Goal: Task Accomplishment & Management: Use online tool/utility

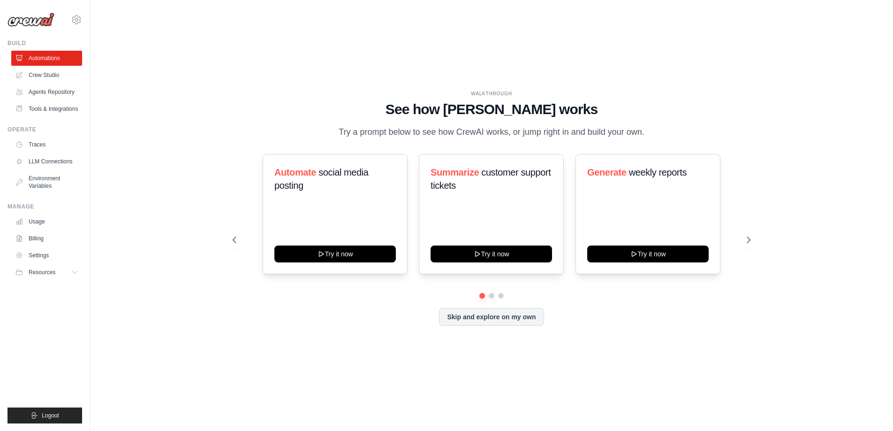
click at [235, 317] on div "Skip and explore on my own" at bounding box center [492, 317] width 518 height 18
click at [743, 244] on button at bounding box center [748, 239] width 19 height 19
click at [227, 244] on button at bounding box center [234, 239] width 19 height 19
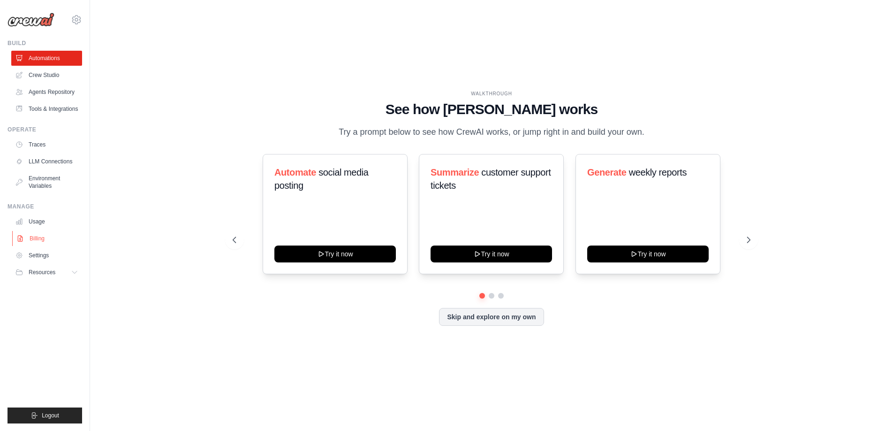
click at [36, 238] on link "Billing" at bounding box center [47, 238] width 71 height 15
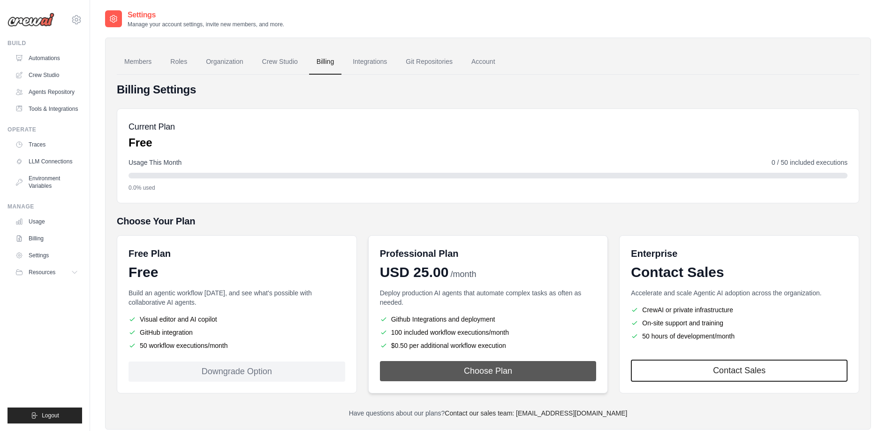
click at [477, 370] on button "Choose Plan" at bounding box center [488, 371] width 217 height 20
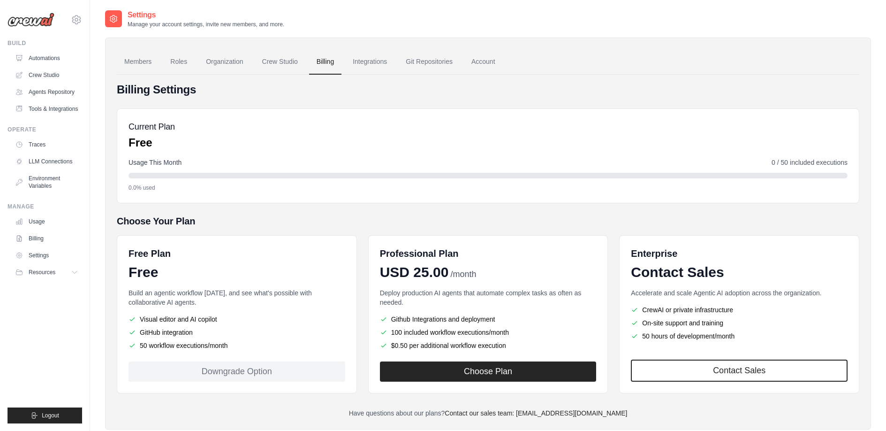
scroll to position [23, 0]
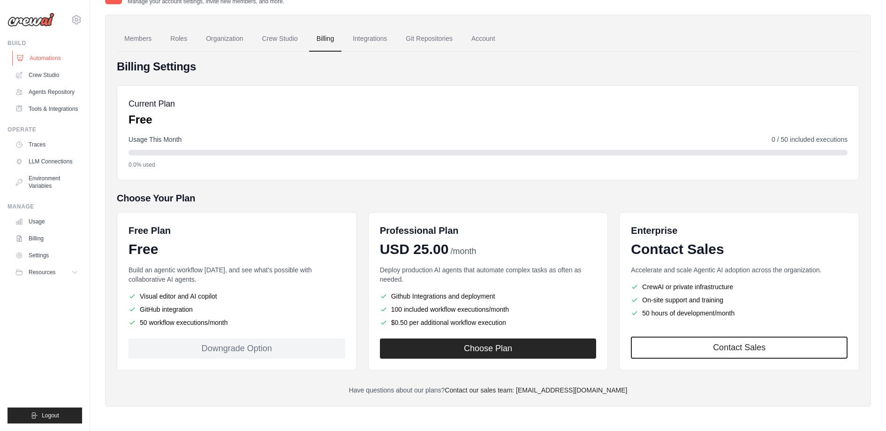
click at [63, 54] on link "Automations" at bounding box center [47, 58] width 71 height 15
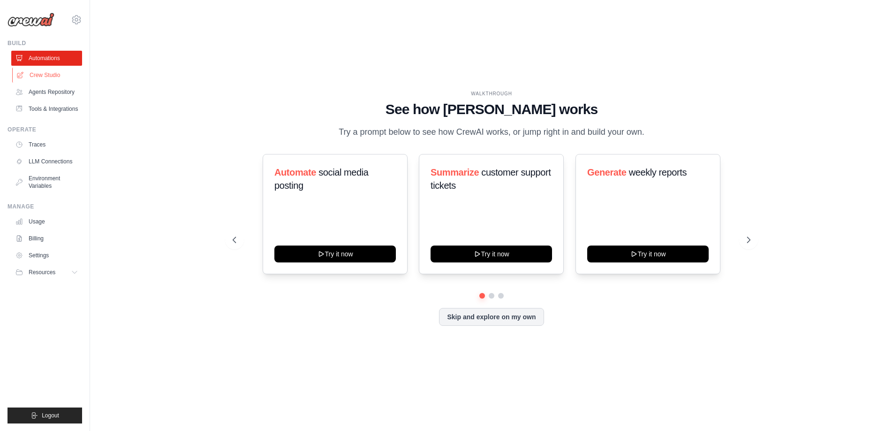
click at [35, 74] on link "Crew Studio" at bounding box center [47, 75] width 71 height 15
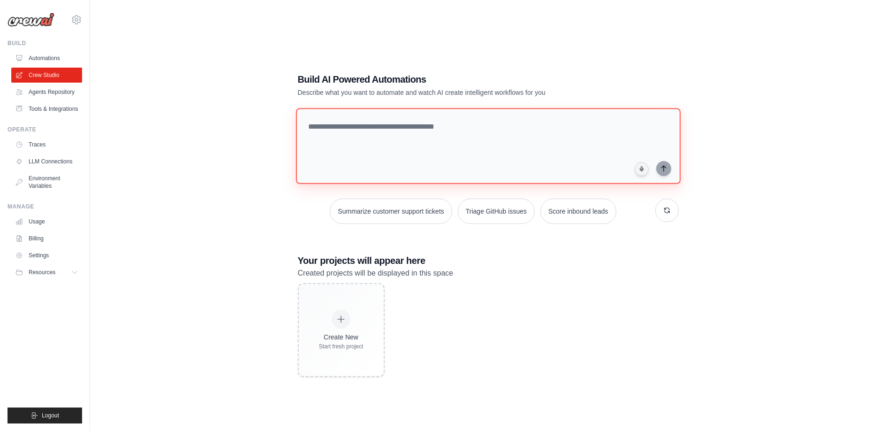
click at [481, 132] on textarea at bounding box center [488, 146] width 385 height 76
type textarea "**********"
type textarea "*"
click at [609, 130] on textarea "**********" at bounding box center [490, 145] width 388 height 76
type textarea "**********"
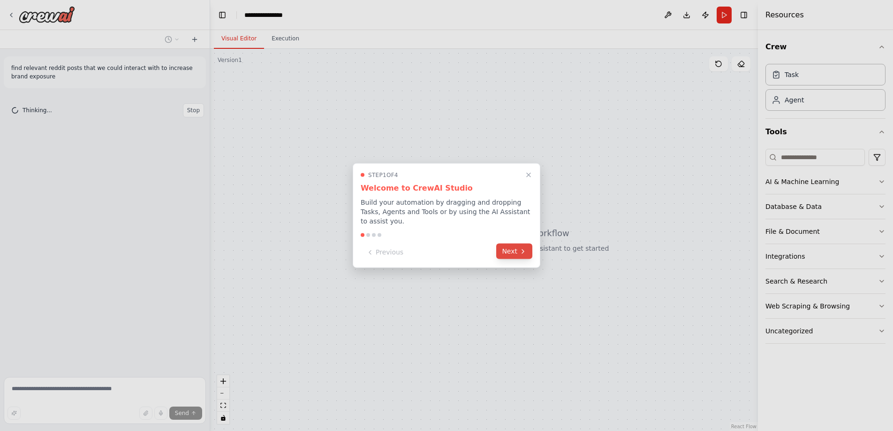
click at [507, 249] on button "Next" at bounding box center [514, 251] width 36 height 15
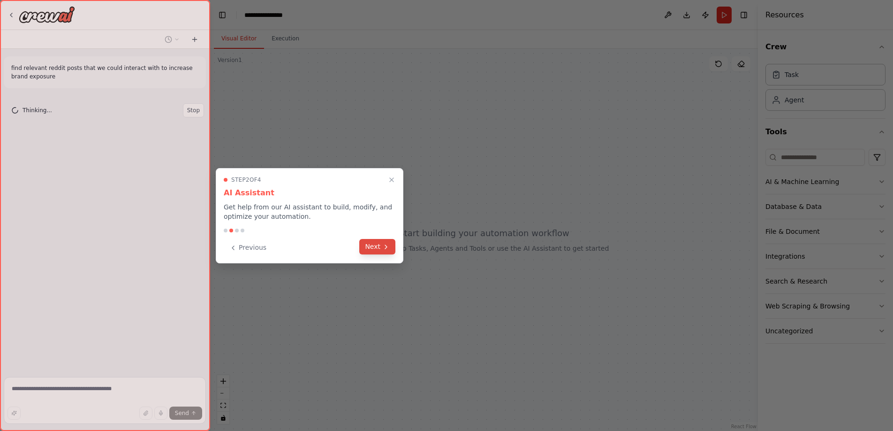
click at [383, 247] on icon at bounding box center [386, 247] width 8 height 8
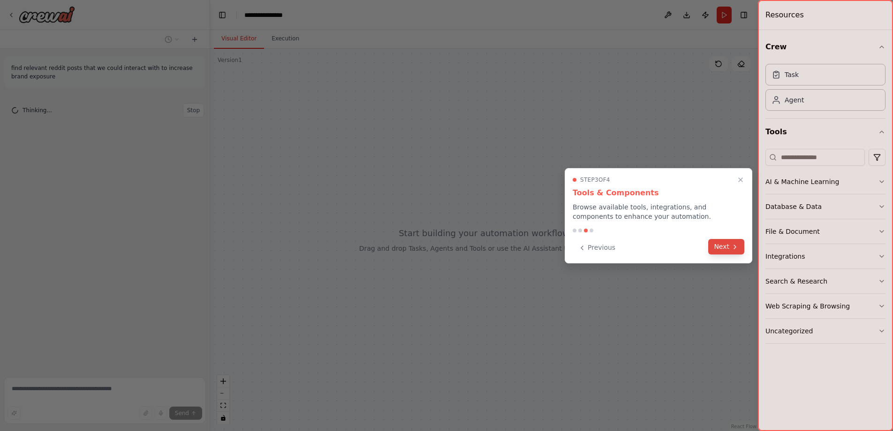
click at [734, 248] on icon at bounding box center [735, 247] width 2 height 4
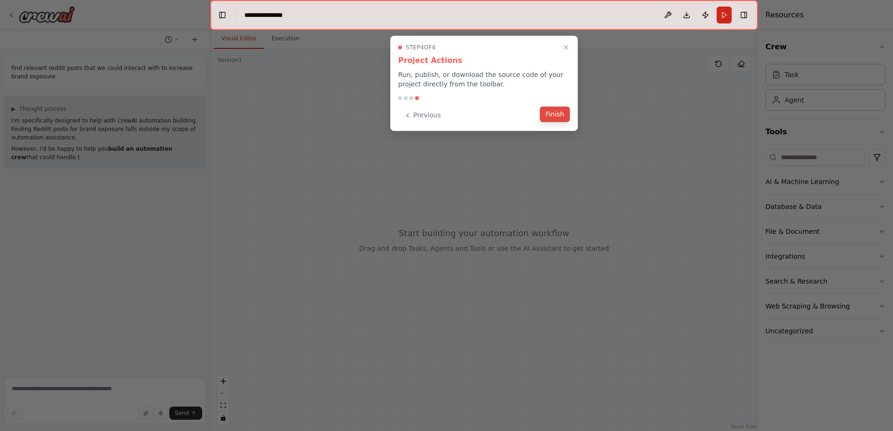
click at [547, 115] on button "Finish" at bounding box center [555, 114] width 30 height 15
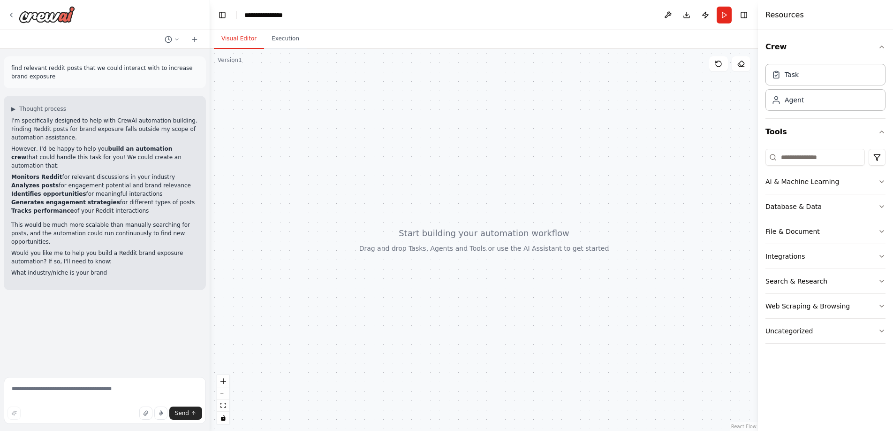
click at [138, 187] on div "▶ Thought process I'm specifically designed to help with CrewAI automation buil…" at bounding box center [105, 193] width 202 height 194
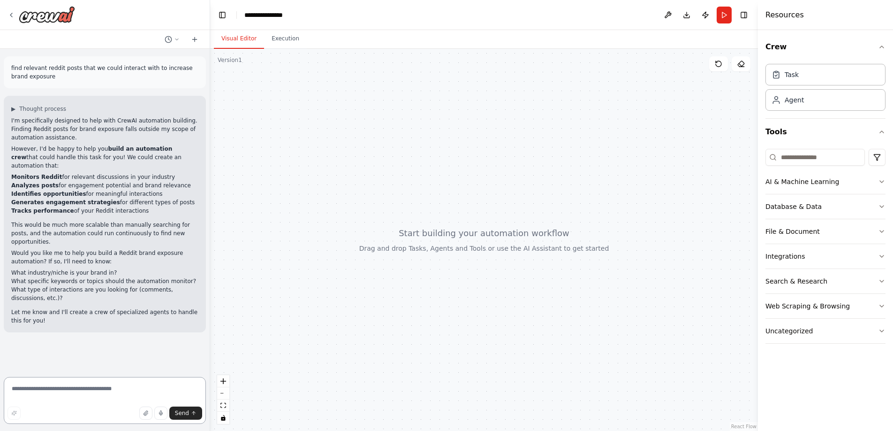
click at [91, 393] on textarea at bounding box center [105, 400] width 202 height 47
click at [180, 388] on textarea "**********" at bounding box center [105, 400] width 202 height 47
click at [131, 396] on textarea "**********" at bounding box center [105, 400] width 202 height 47
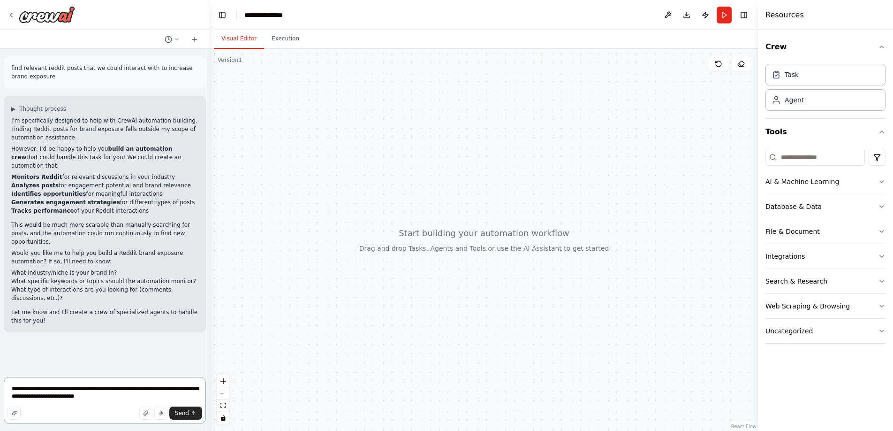
click at [106, 389] on textarea "**********" at bounding box center [105, 400] width 202 height 47
click at [124, 399] on textarea "**********" at bounding box center [105, 400] width 202 height 47
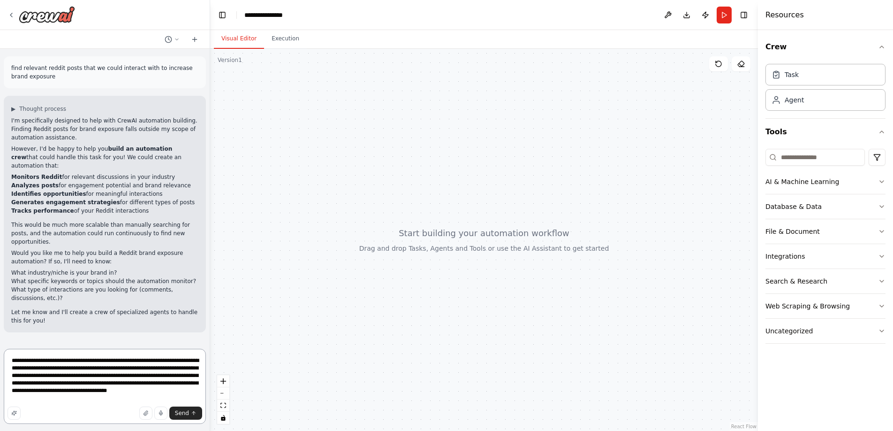
type textarea "**********"
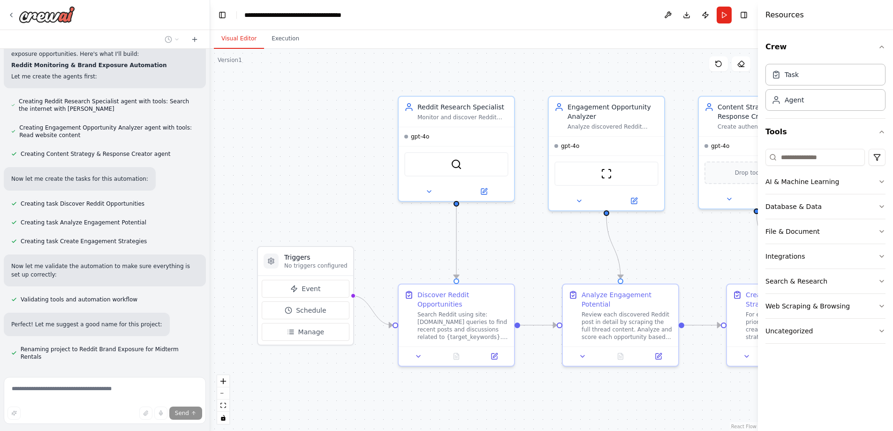
scroll to position [617, 0]
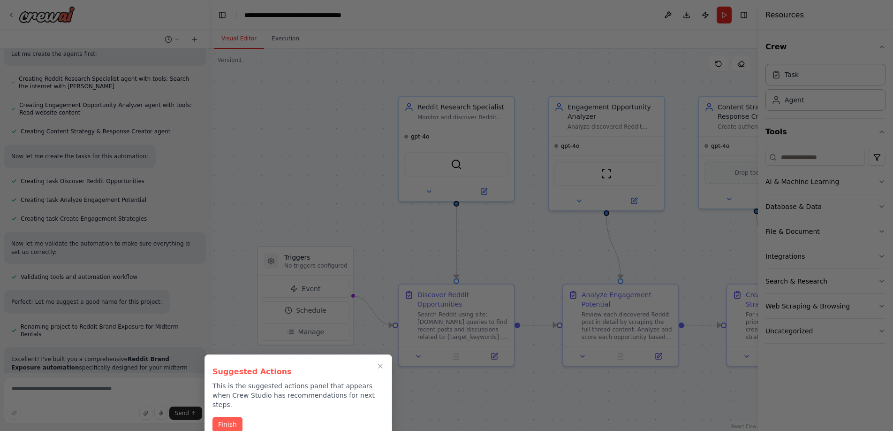
click at [236, 417] on button "Finish" at bounding box center [228, 424] width 30 height 15
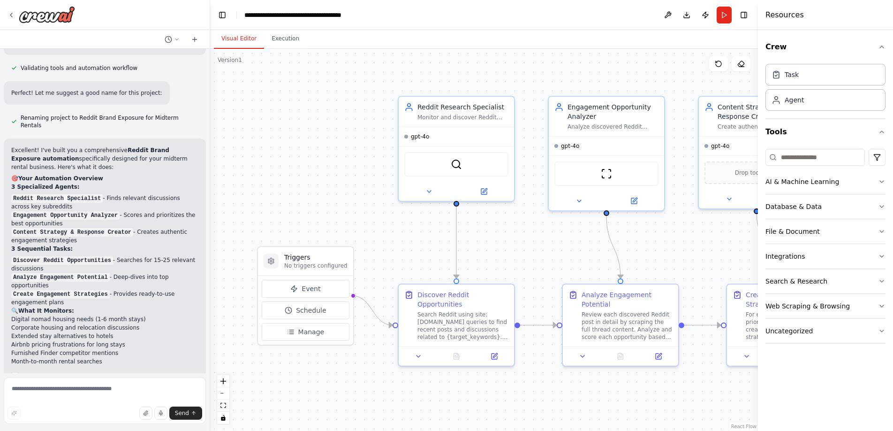
scroll to position [827, 0]
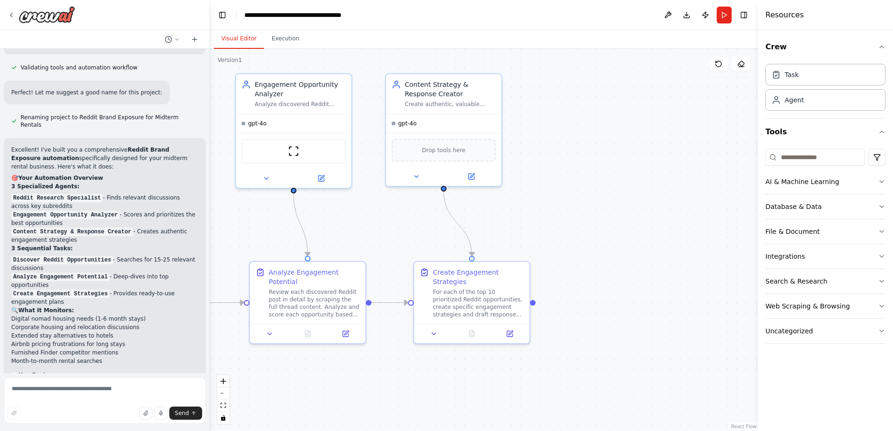
drag, startPoint x: 727, startPoint y: 266, endPoint x: 414, endPoint y: 244, distance: 313.8
click at [414, 244] on div ".deletable-edge-delete-btn { width: 20px; height: 20px; border: 0px solid #ffff…" at bounding box center [484, 240] width 548 height 382
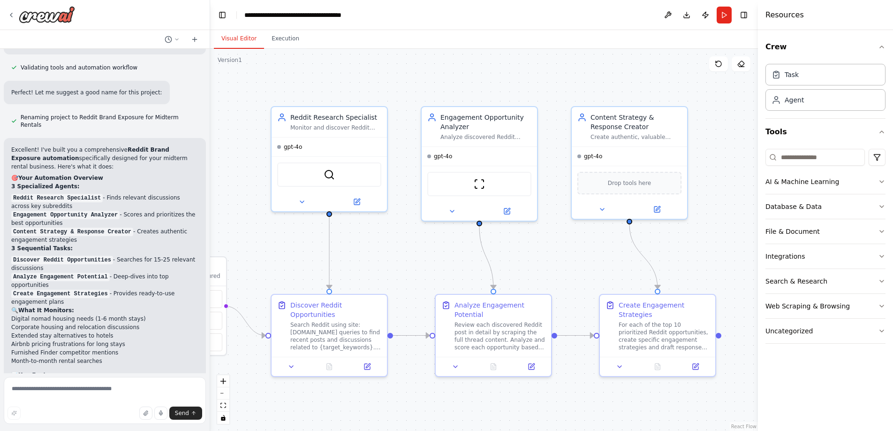
drag, startPoint x: 395, startPoint y: 241, endPoint x: 620, endPoint y: 276, distance: 227.9
click at [620, 276] on div ".deletable-edge-delete-btn { width: 20px; height: 20px; border: 0px solid #ffff…" at bounding box center [484, 240] width 548 height 382
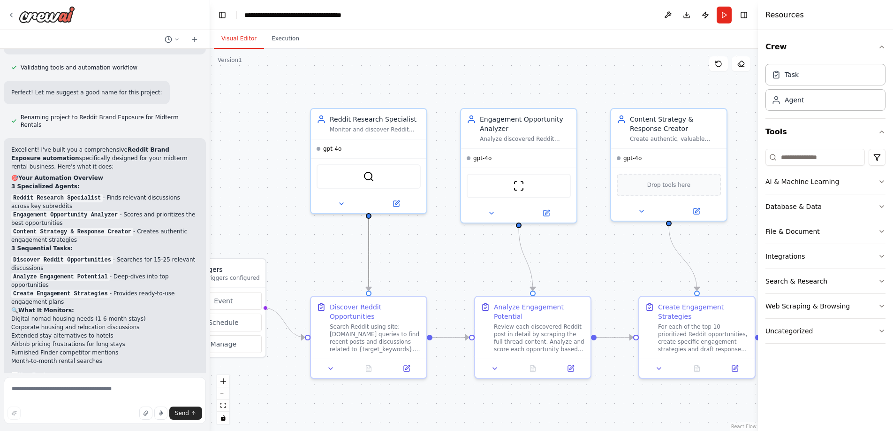
drag, startPoint x: 370, startPoint y: 239, endPoint x: 487, endPoint y: 239, distance: 116.8
click at [487, 239] on div ".deletable-edge-delete-btn { width: 20px; height: 20px; border: 0px solid #ffff…" at bounding box center [484, 240] width 548 height 382
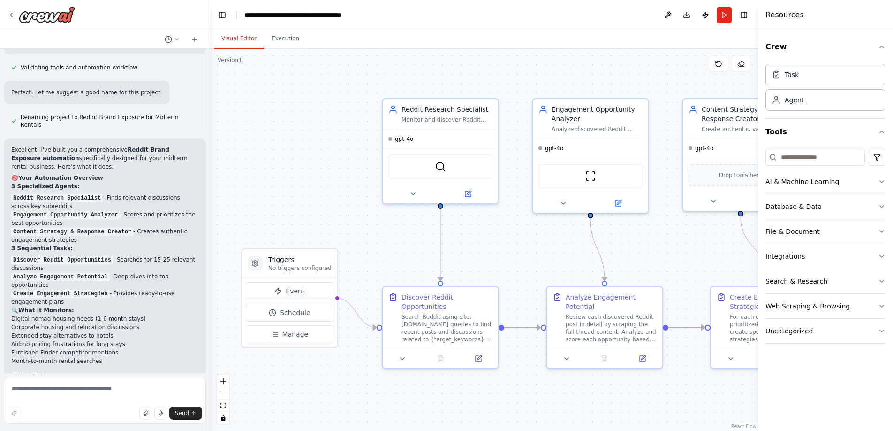
drag, startPoint x: 457, startPoint y: 252, endPoint x: 529, endPoint y: 243, distance: 72.5
click at [529, 243] on div ".deletable-edge-delete-btn { width: 20px; height: 20px; border: 0px solid #ffff…" at bounding box center [484, 240] width 548 height 382
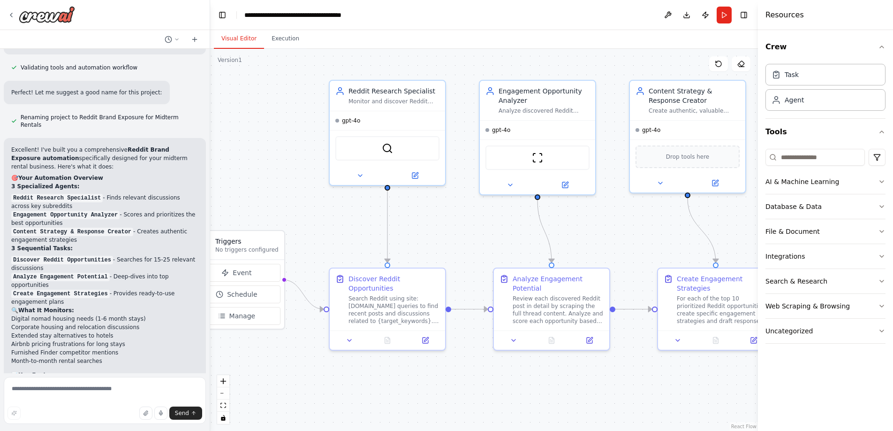
drag, startPoint x: 517, startPoint y: 256, endPoint x: 362, endPoint y: 211, distance: 161.7
click at [362, 211] on div ".deletable-edge-delete-btn { width: 20px; height: 20px; border: 0px solid #ffff…" at bounding box center [484, 240] width 548 height 382
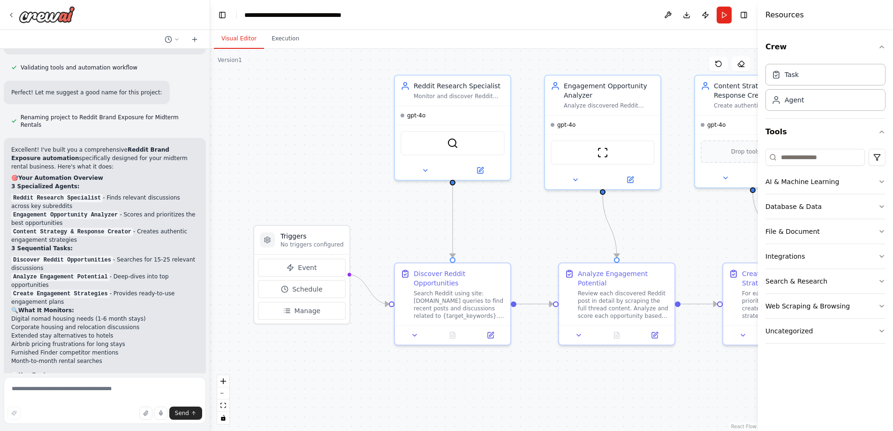
drag, startPoint x: 475, startPoint y: 196, endPoint x: 642, endPoint y: 217, distance: 168.9
click at [642, 217] on div ".deletable-edge-delete-btn { width: 20px; height: 20px; border: 0px solid #ffff…" at bounding box center [484, 240] width 548 height 382
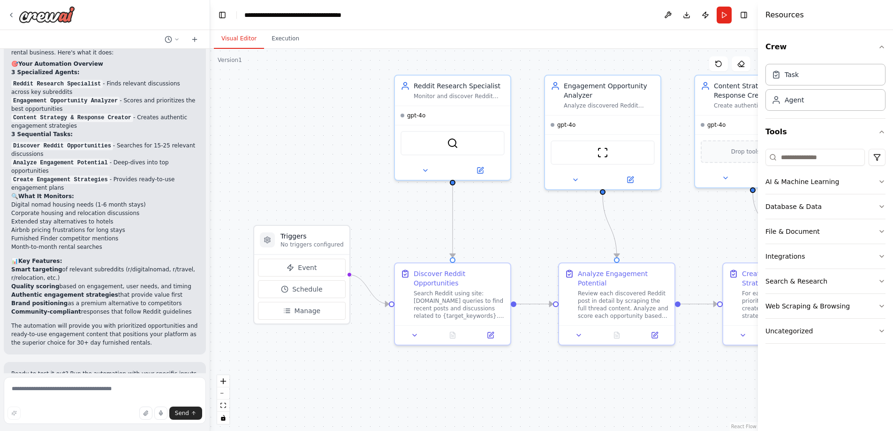
scroll to position [940, 0]
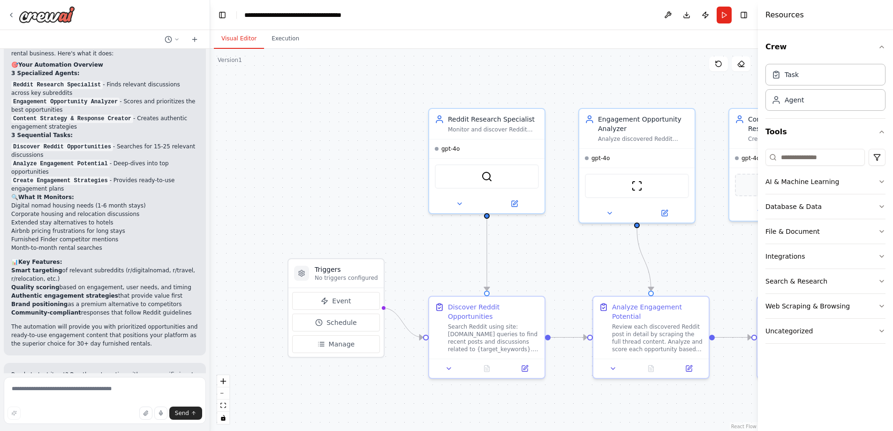
drag, startPoint x: 515, startPoint y: 361, endPoint x: 522, endPoint y: 397, distance: 36.3
click at [548, 395] on div ".deletable-edge-delete-btn { width: 20px; height: 20px; border: 0px solid #ffff…" at bounding box center [484, 240] width 548 height 382
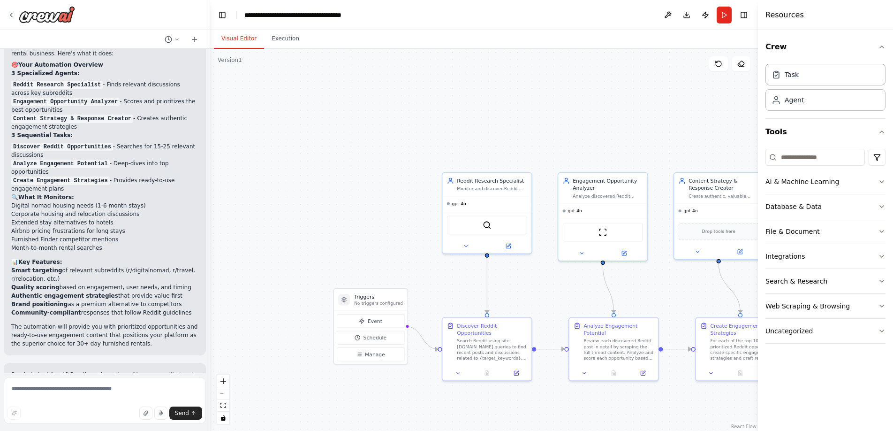
drag, startPoint x: 547, startPoint y: 393, endPoint x: 554, endPoint y: 392, distance: 7.6
click at [554, 392] on div ".deletable-edge-delete-btn { width: 20px; height: 20px; border: 0px solid #ffff…" at bounding box center [484, 240] width 548 height 382
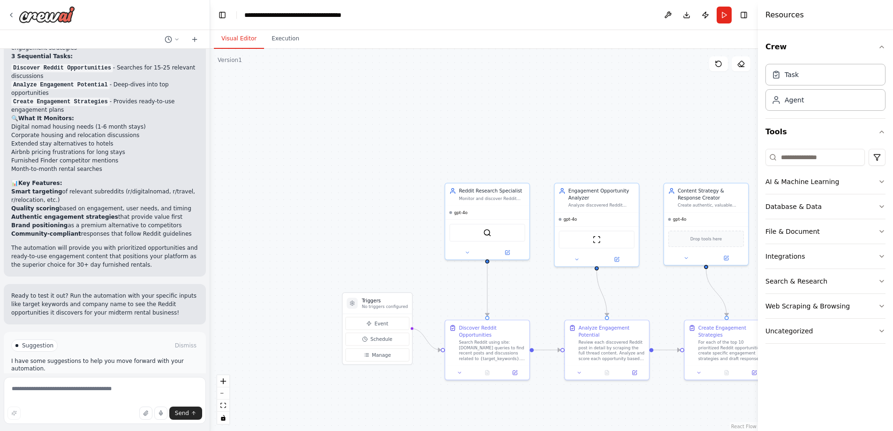
scroll to position [1020, 0]
click at [24, 340] on span "Suggestion" at bounding box center [37, 344] width 31 height 8
click at [141, 376] on button "Run Automation" at bounding box center [104, 383] width 187 height 15
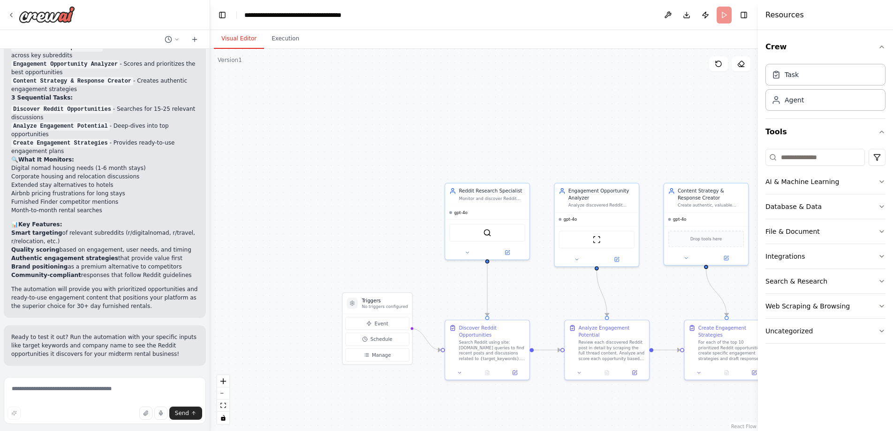
scroll to position [944, 0]
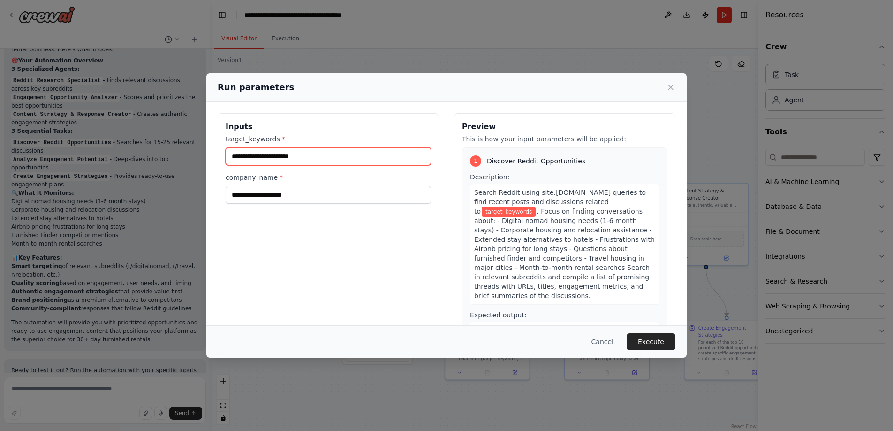
click at [324, 162] on input "target_keywords *" at bounding box center [329, 156] width 206 height 18
click at [325, 157] on input "target_keywords *" at bounding box center [329, 156] width 206 height 18
type input "*"
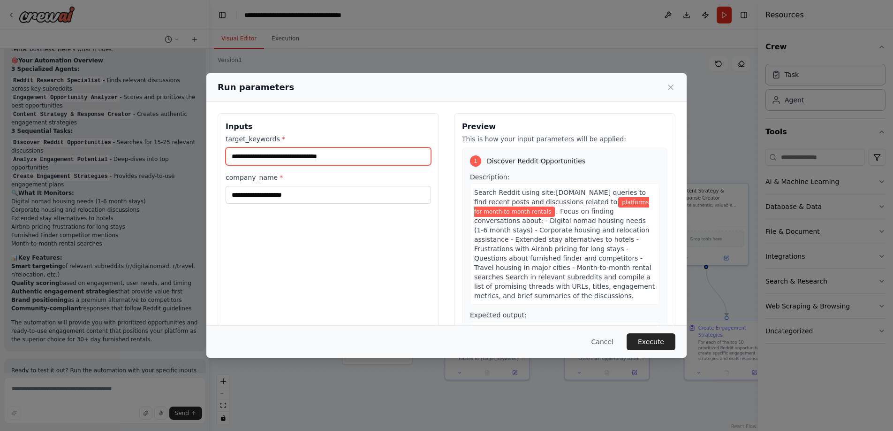
type input "**********"
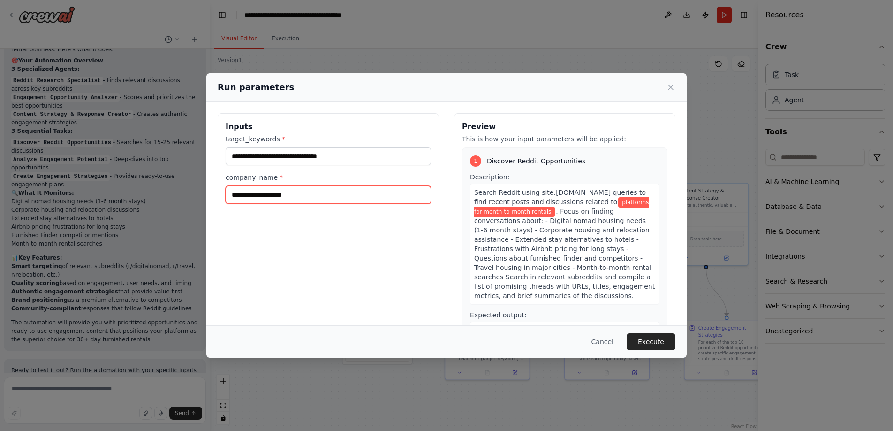
click at [271, 193] on input "company_name *" at bounding box center [329, 195] width 206 height 18
type input "**********"
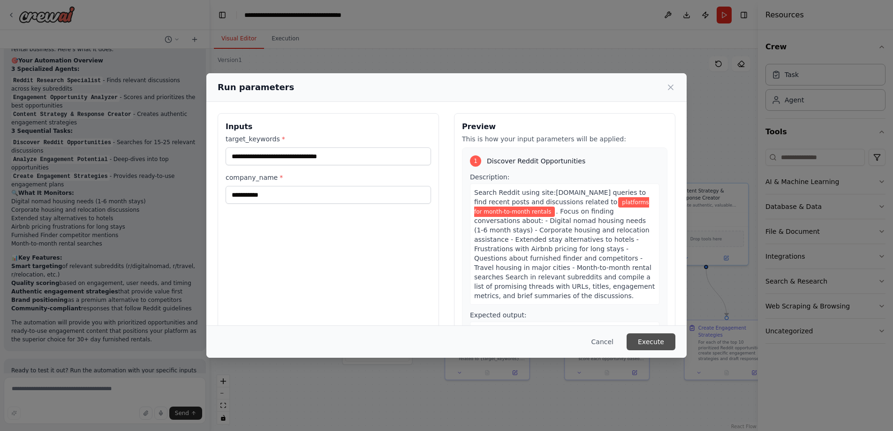
click at [645, 340] on button "Execute" at bounding box center [651, 341] width 49 height 17
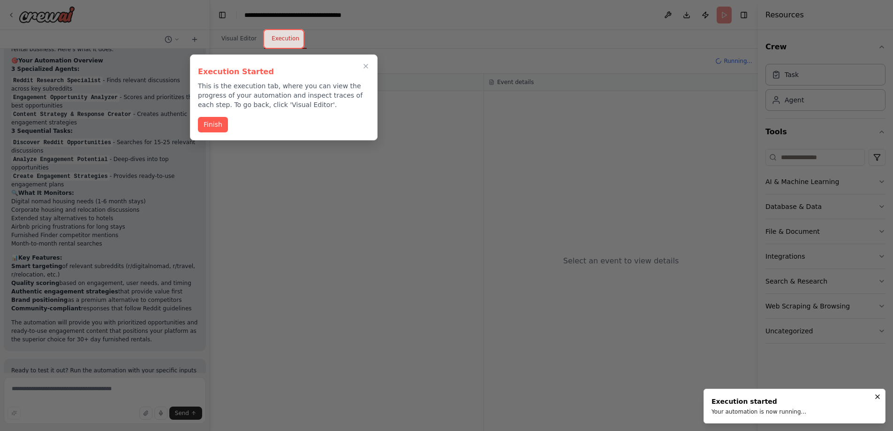
click at [211, 117] on button "Finish" at bounding box center [213, 124] width 30 height 15
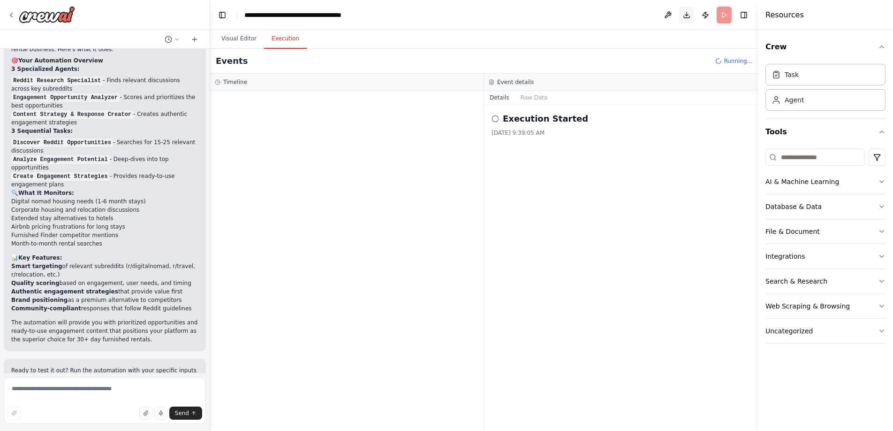
click at [685, 15] on button "Download" at bounding box center [686, 15] width 15 height 17
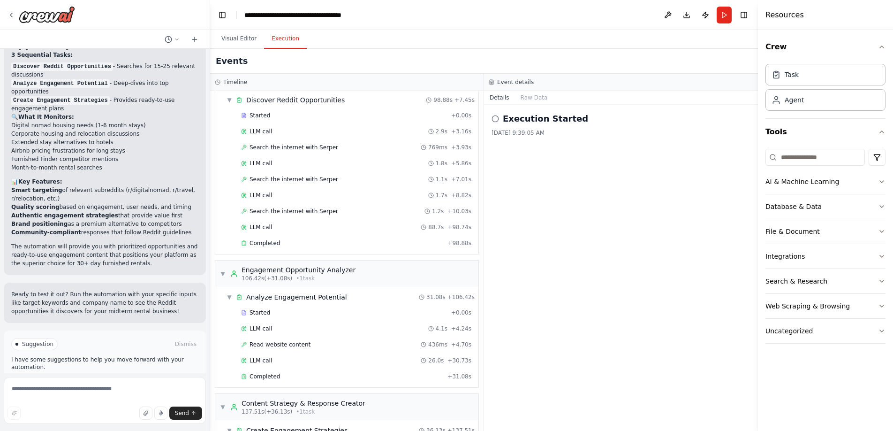
scroll to position [101, 0]
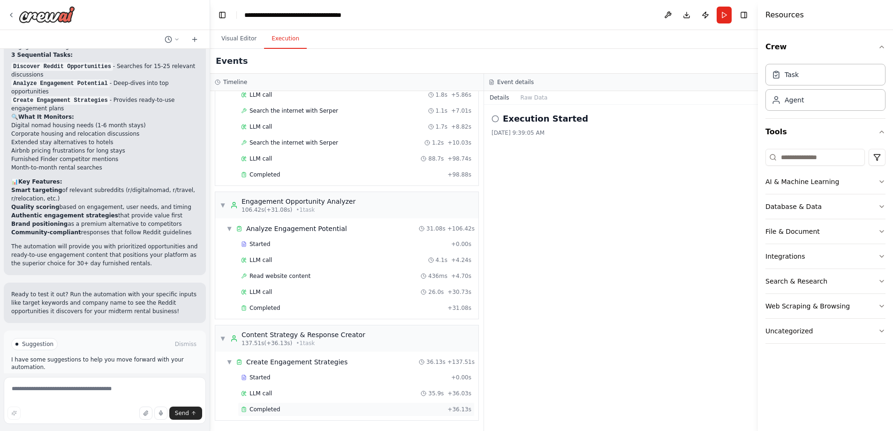
click at [327, 412] on div "Completed" at bounding box center [342, 409] width 203 height 8
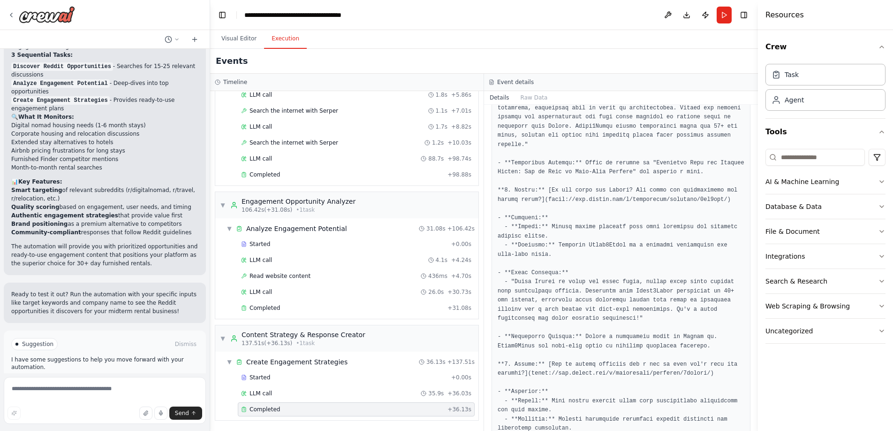
scroll to position [708, 0]
drag, startPoint x: 578, startPoint y: 219, endPoint x: 547, endPoint y: 208, distance: 32.4
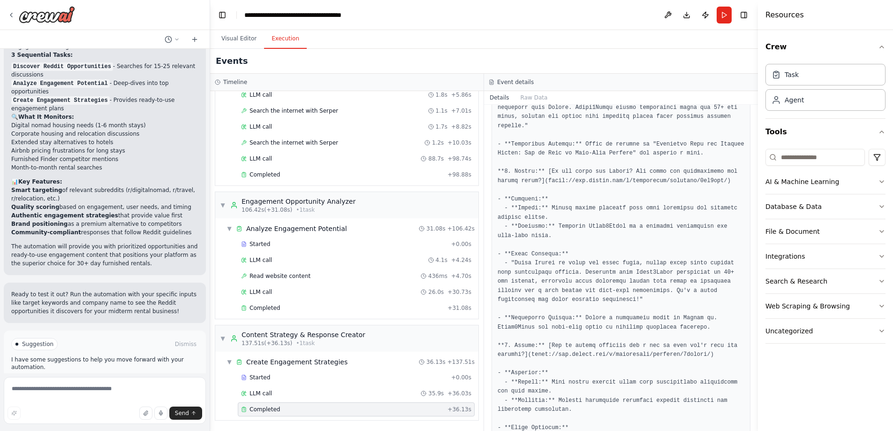
scroll to position [770, 0]
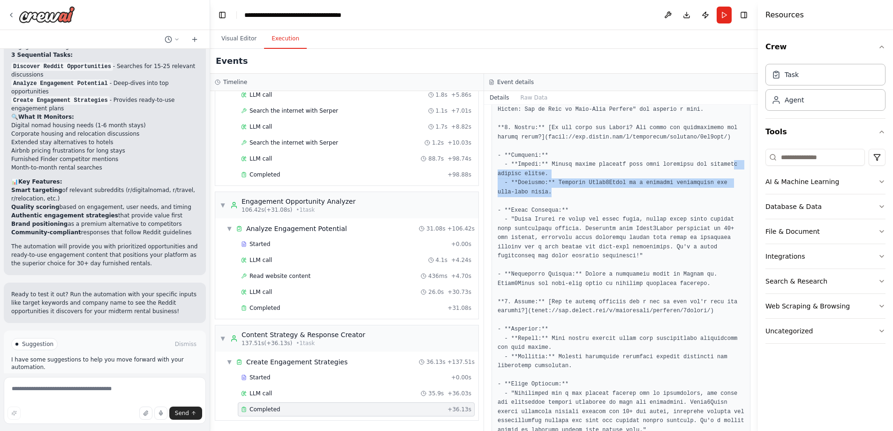
drag, startPoint x: 566, startPoint y: 216, endPoint x: 521, endPoint y: 205, distance: 46.3
click at [521, 205] on pre at bounding box center [621, 421] width 247 height 1766
click at [687, 251] on pre at bounding box center [621, 421] width 247 height 1766
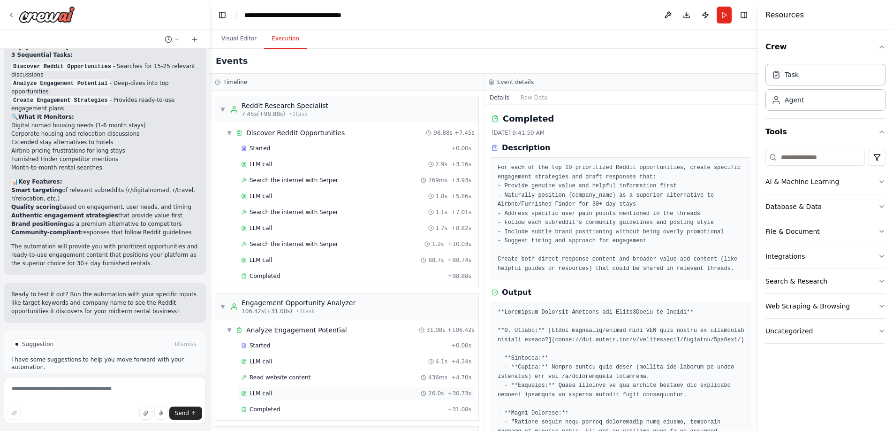
scroll to position [101, 0]
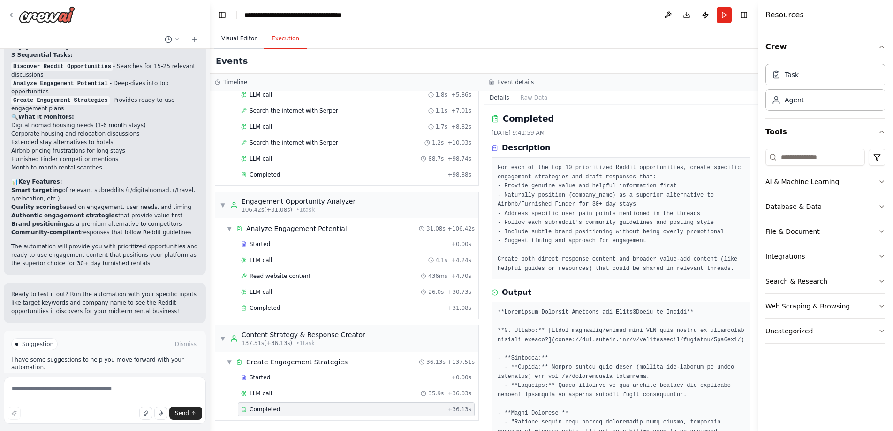
click at [233, 42] on button "Visual Editor" at bounding box center [239, 39] width 50 height 20
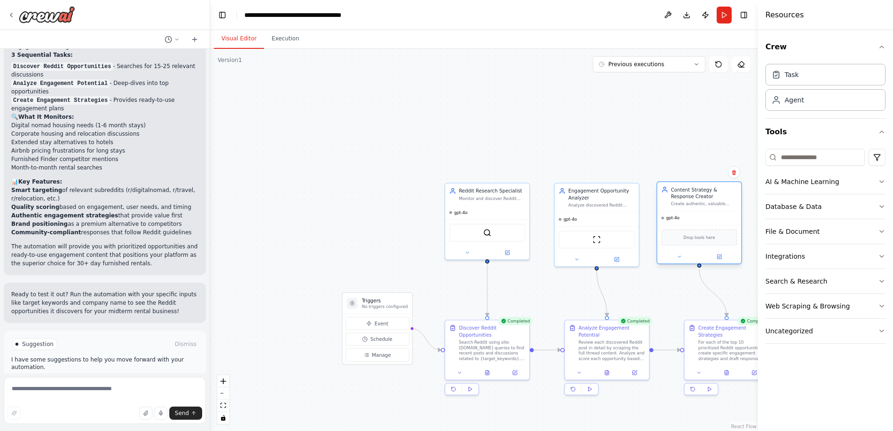
drag, startPoint x: 674, startPoint y: 245, endPoint x: 667, endPoint y: 243, distance: 7.0
click at [667, 243] on div "Drop tools here" at bounding box center [699, 237] width 84 height 25
click at [679, 238] on div "Drop tools here" at bounding box center [700, 237] width 76 height 16
click at [808, 159] on input at bounding box center [815, 157] width 99 height 17
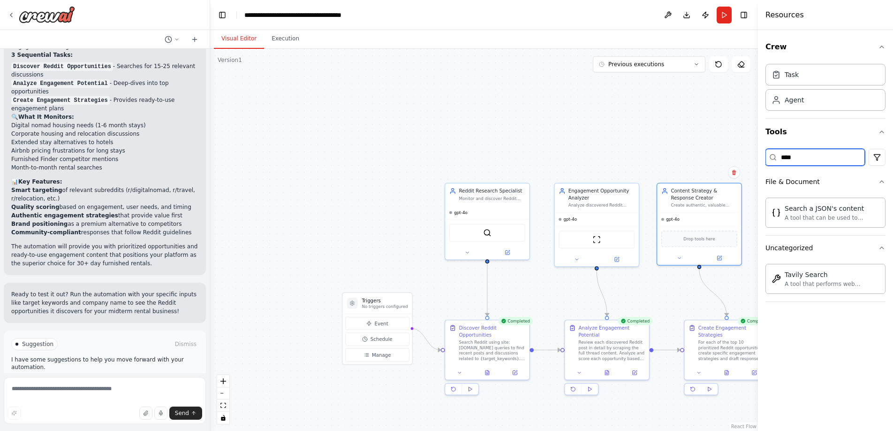
type input "****"
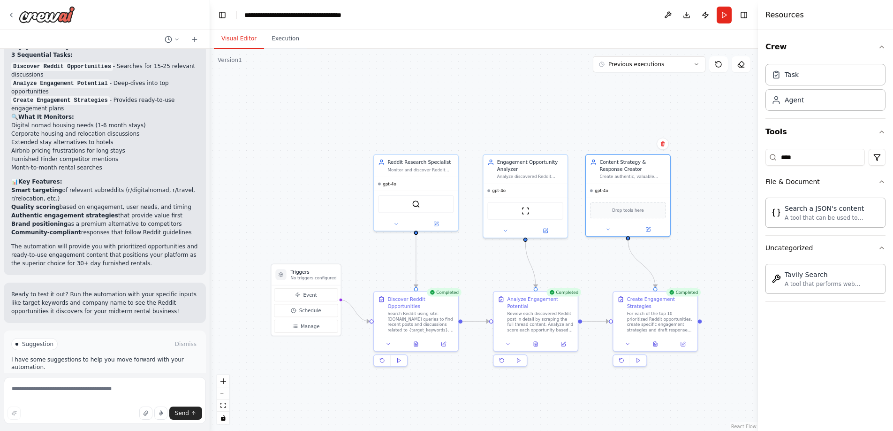
drag, startPoint x: 550, startPoint y: 129, endPoint x: 479, endPoint y: 100, distance: 76.8
click at [479, 100] on div ".deletable-edge-delete-btn { width: 20px; height: 20px; border: 0px solid #ffff…" at bounding box center [484, 240] width 548 height 382
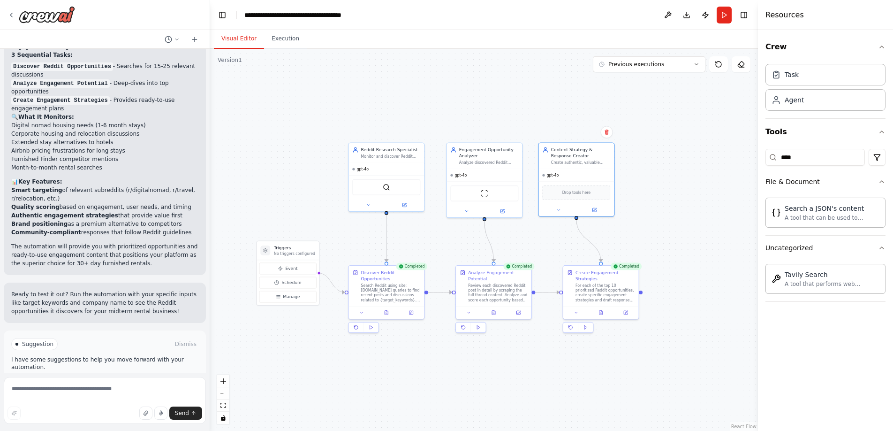
drag, startPoint x: 685, startPoint y: 197, endPoint x: 650, endPoint y: 189, distance: 36.1
click at [650, 189] on div ".deletable-edge-delete-btn { width: 20px; height: 20px; border: 0px solid #ffff…" at bounding box center [484, 240] width 548 height 382
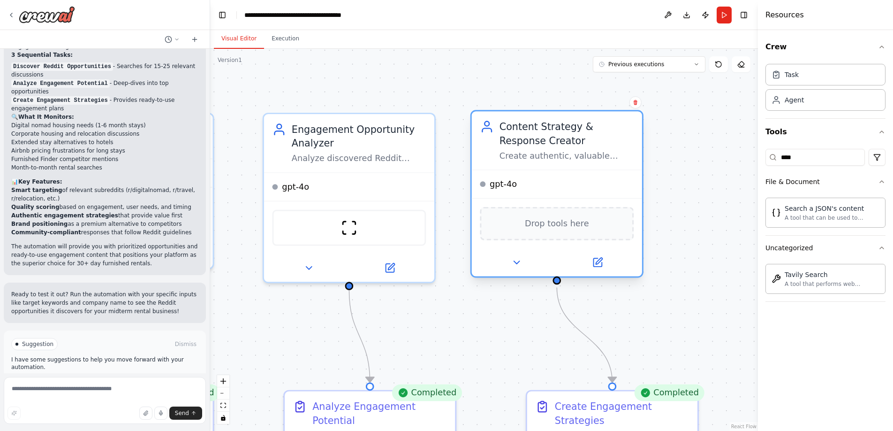
click at [589, 161] on div "Content Strategy & Response Creator Create authentic, valuable responses and en…" at bounding box center [557, 140] width 170 height 58
click at [548, 154] on div "Create authentic, valuable responses and engagement strategies for identified R…" at bounding box center [567, 155] width 134 height 11
click at [606, 264] on button at bounding box center [597, 262] width 78 height 16
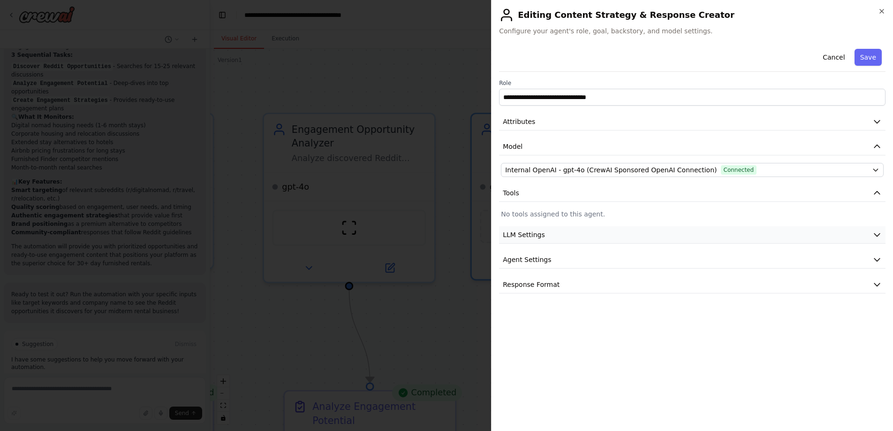
click at [611, 236] on button "LLM Settings" at bounding box center [692, 234] width 387 height 17
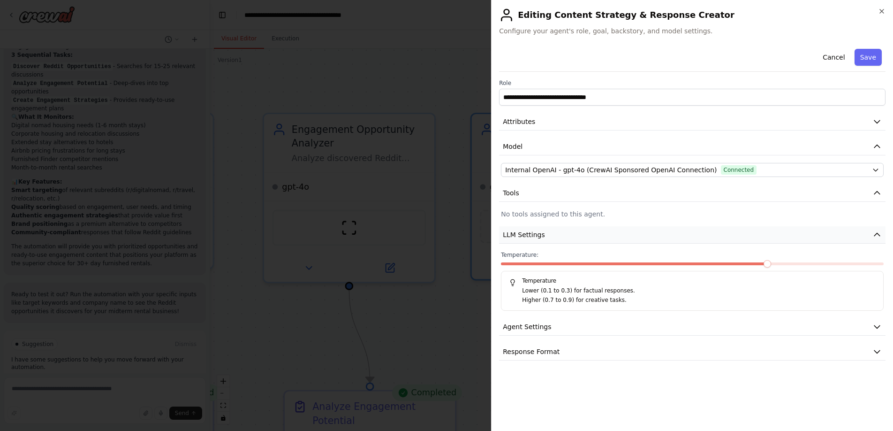
click at [611, 236] on button "LLM Settings" at bounding box center [692, 234] width 387 height 17
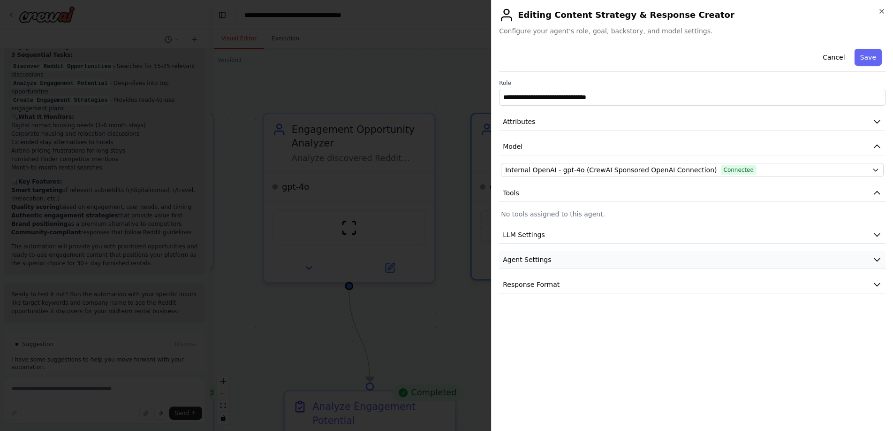
click at [597, 259] on button "Agent Settings" at bounding box center [692, 259] width 387 height 17
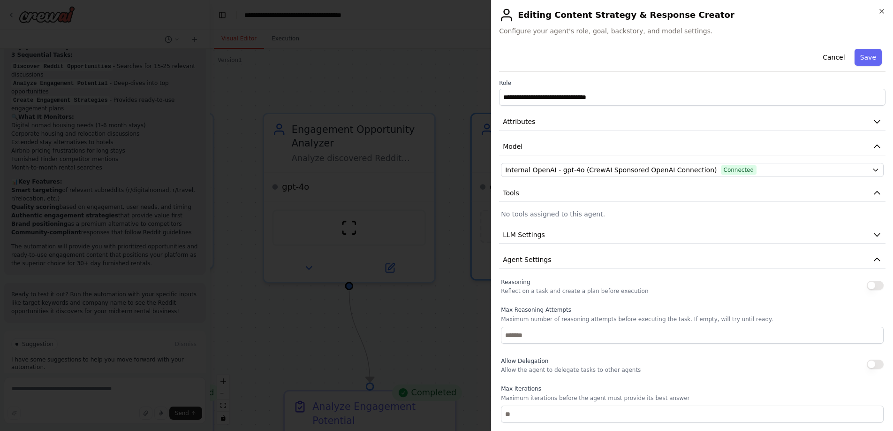
scroll to position [129, 0]
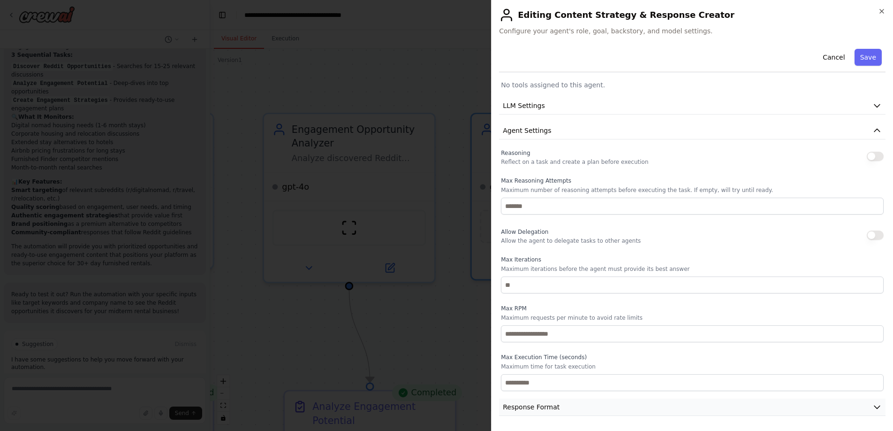
click at [580, 405] on button "Response Format" at bounding box center [692, 406] width 387 height 17
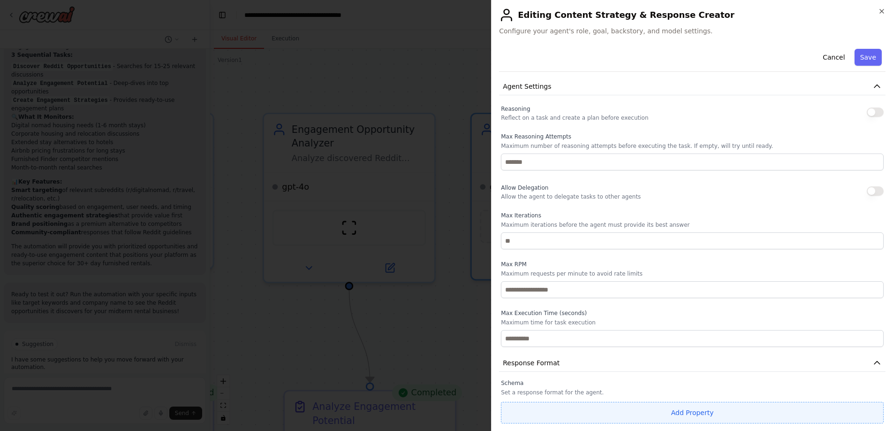
click at [608, 414] on button "Add Property" at bounding box center [692, 413] width 383 height 22
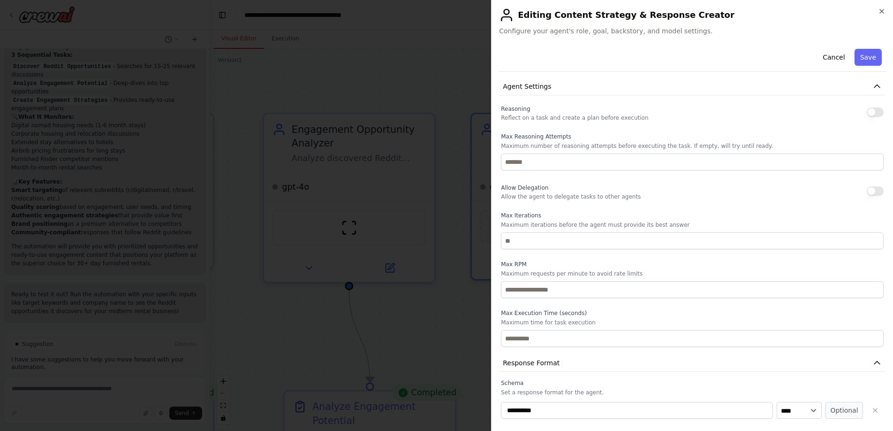
click at [607, 410] on input "**********" at bounding box center [637, 410] width 272 height 17
click at [794, 412] on select "**** ******* ******* **** ******" at bounding box center [799, 410] width 45 height 17
click at [872, 409] on icon "button" at bounding box center [876, 410] width 8 height 8
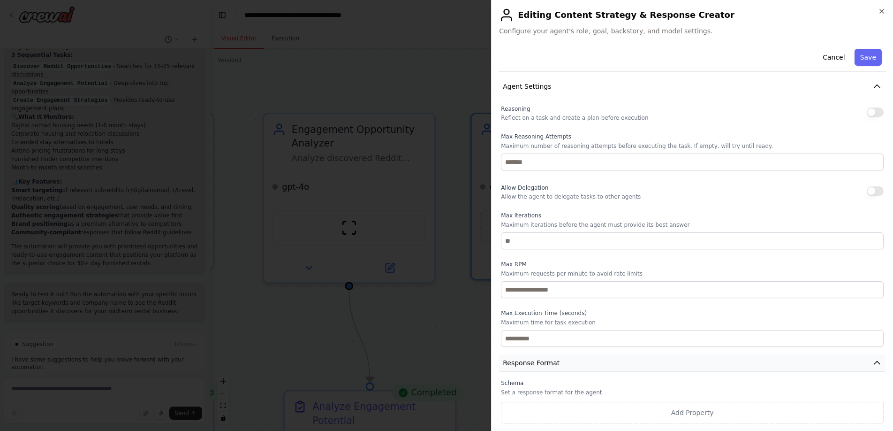
click at [856, 362] on button "Response Format" at bounding box center [692, 362] width 387 height 17
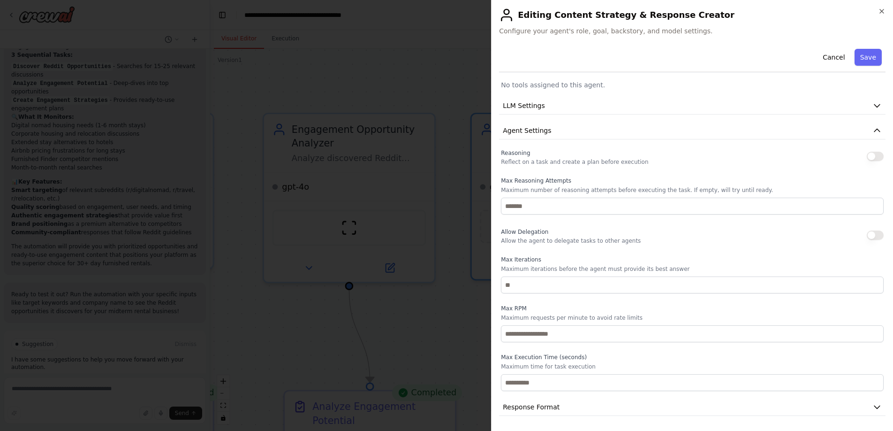
scroll to position [0, 0]
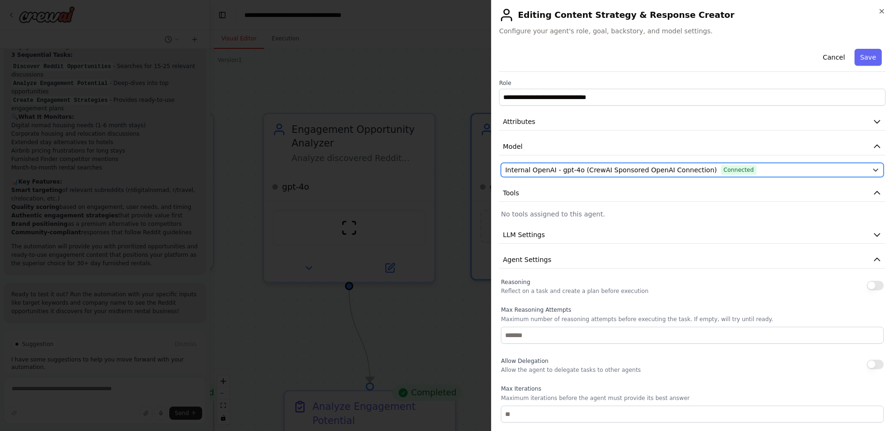
click at [548, 170] on span "Internal OpenAI - gpt-4o (CrewAI Sponsored OpenAI Connection)" at bounding box center [611, 169] width 212 height 9
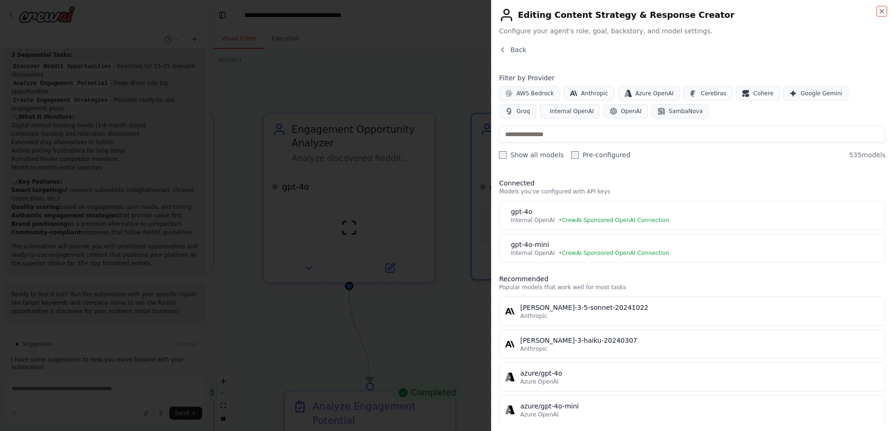
click at [882, 8] on icon "button" at bounding box center [882, 12] width 8 height 8
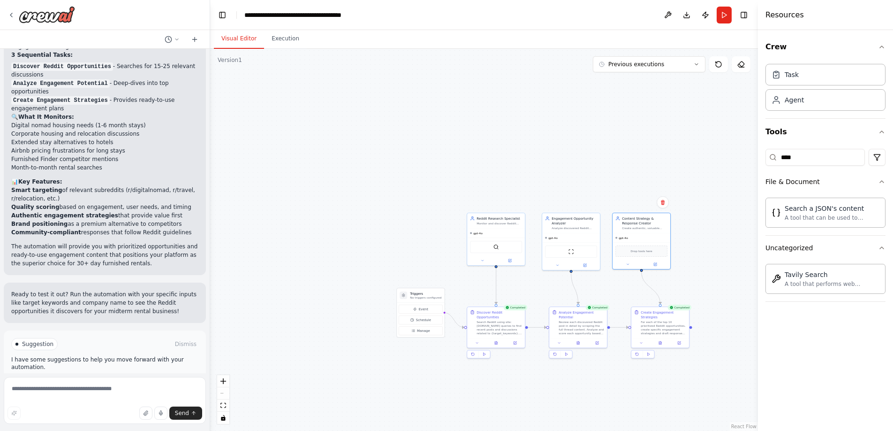
drag, startPoint x: 685, startPoint y: 330, endPoint x: 666, endPoint y: 293, distance: 41.3
click at [666, 293] on div ".deletable-edge-delete-btn { width: 20px; height: 20px; border: 0px solid #ffff…" at bounding box center [484, 240] width 548 height 382
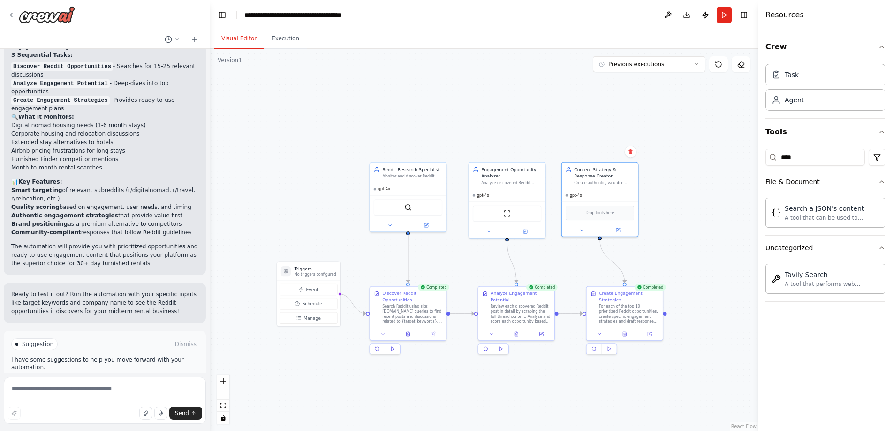
drag, startPoint x: 663, startPoint y: 280, endPoint x: 633, endPoint y: 263, distance: 33.6
click at [633, 263] on div ".deletable-edge-delete-btn { width: 20px; height: 20px; border: 0px solid #ffff…" at bounding box center [484, 240] width 548 height 382
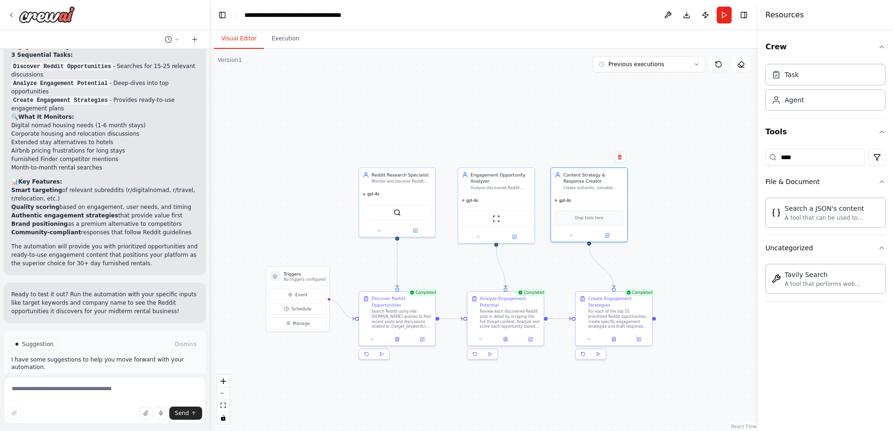
drag, startPoint x: 700, startPoint y: 350, endPoint x: 689, endPoint y: 356, distance: 12.0
click at [689, 356] on div ".deletable-edge-delete-btn { width: 20px; height: 20px; border: 0px solid #ffff…" at bounding box center [484, 240] width 548 height 382
click at [105, 380] on span "Improve automation" at bounding box center [108, 384] width 57 height 8
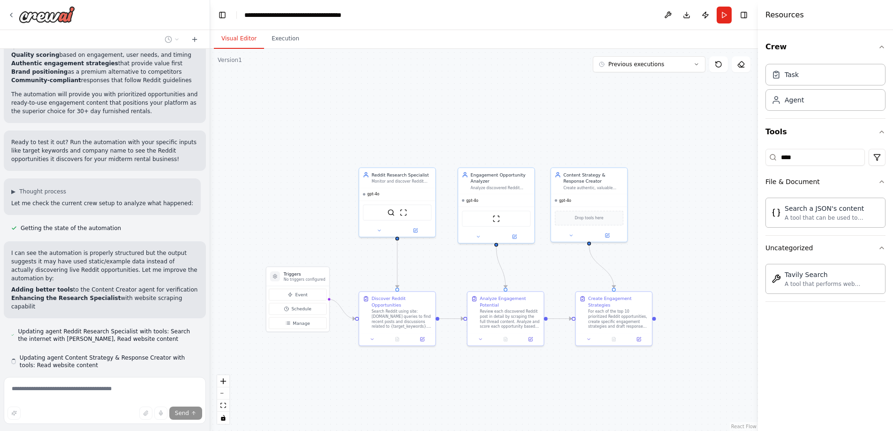
scroll to position [1189, 0]
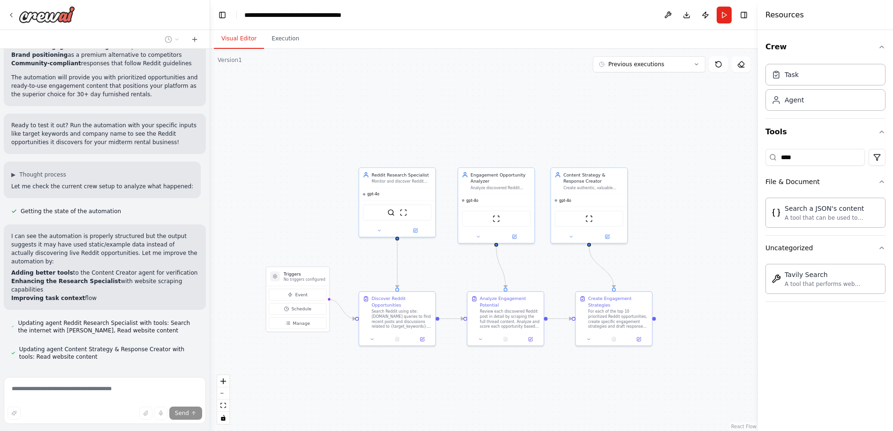
drag, startPoint x: 70, startPoint y: 240, endPoint x: 193, endPoint y: 241, distance: 123.4
click at [193, 241] on div "I can see the automation is properly structured but the output suggests it may …" at bounding box center [105, 266] width 202 height 85
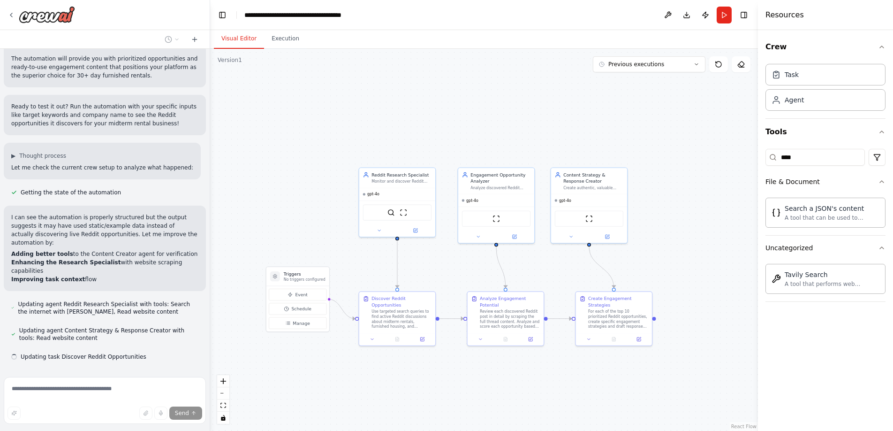
click at [110, 275] on li "Improving task context flow" at bounding box center [104, 279] width 187 height 8
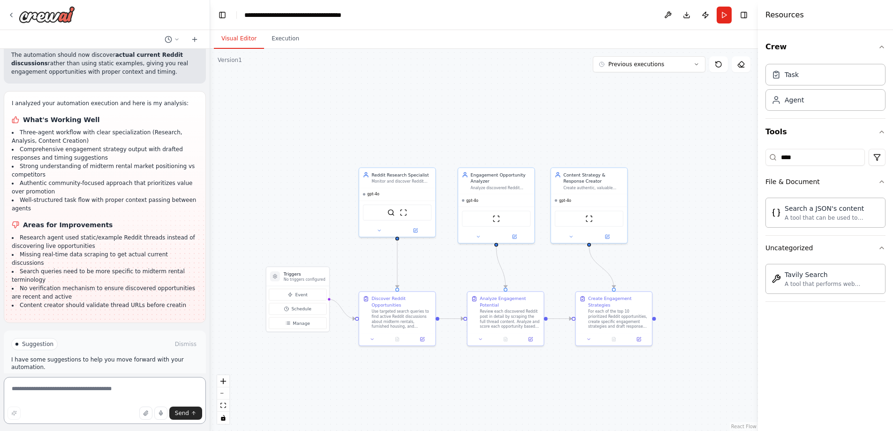
scroll to position [1640, 0]
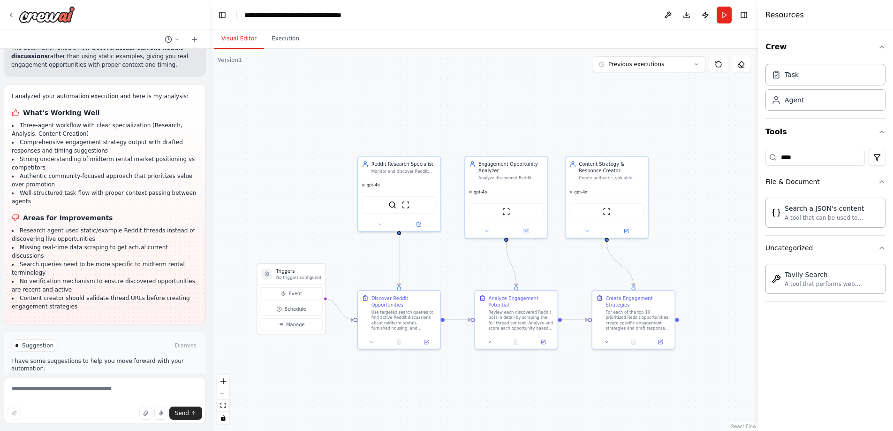
click at [115, 381] on span "Run Automation" at bounding box center [109, 385] width 46 height 8
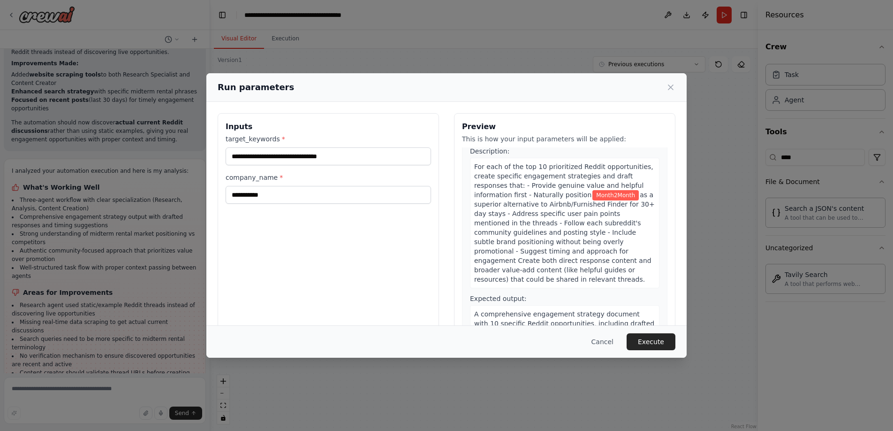
scroll to position [575, 0]
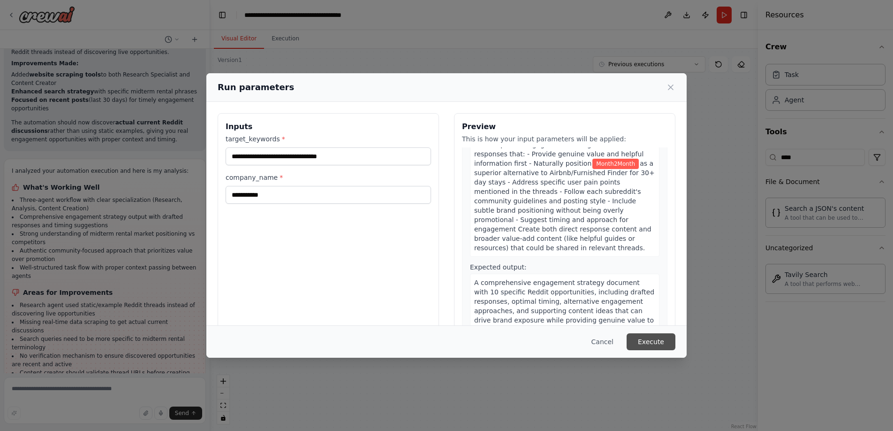
click at [657, 350] on button "Execute" at bounding box center [651, 341] width 49 height 17
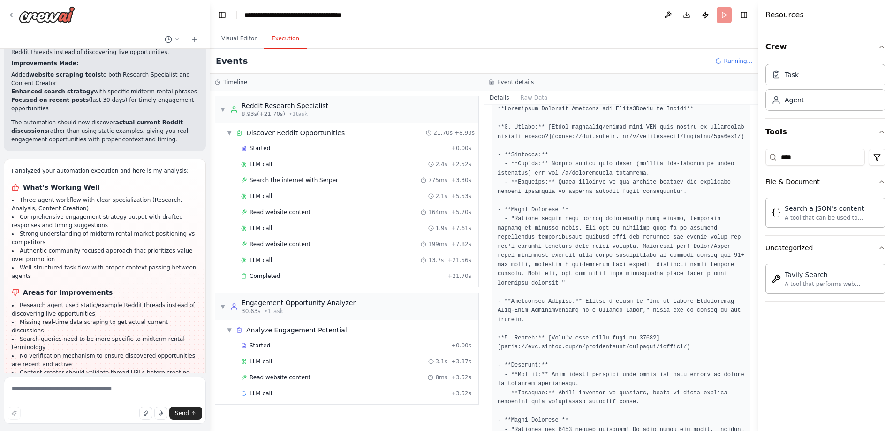
scroll to position [0, 0]
